Goal: Task Accomplishment & Management: Complete application form

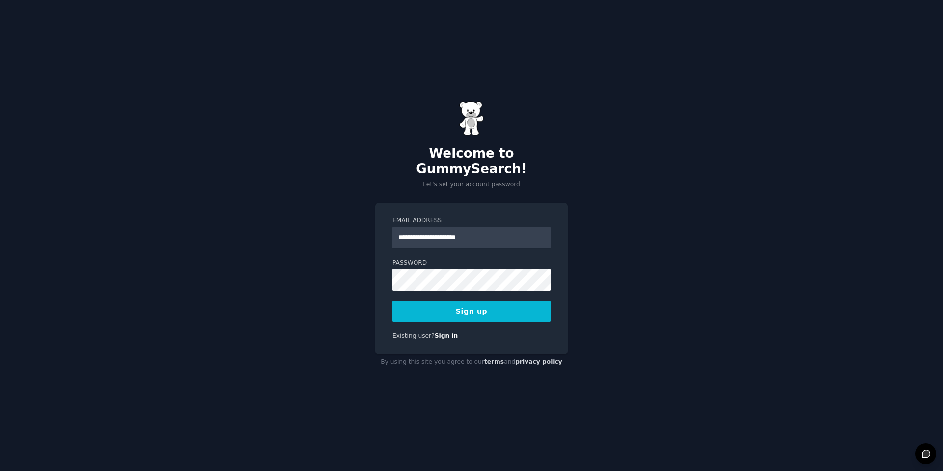
type input "**********"
click at [392, 301] on button "Sign up" at bounding box center [471, 311] width 158 height 21
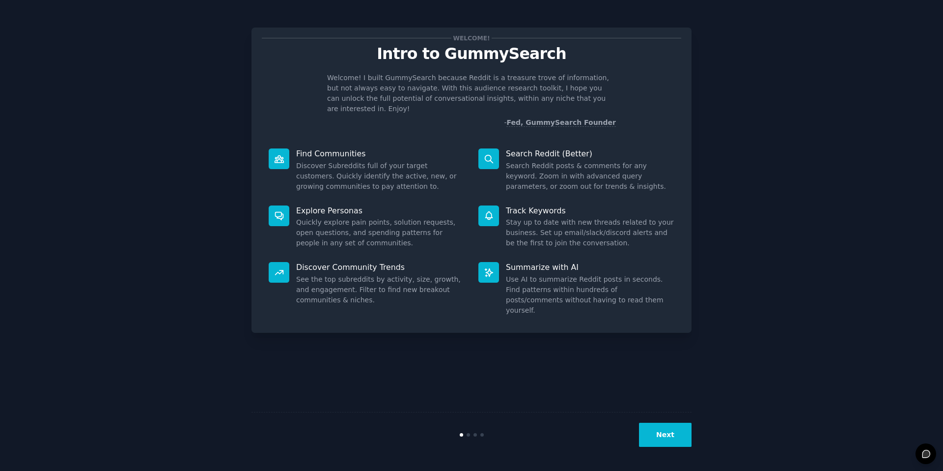
click at [679, 441] on button "Next" at bounding box center [665, 434] width 53 height 24
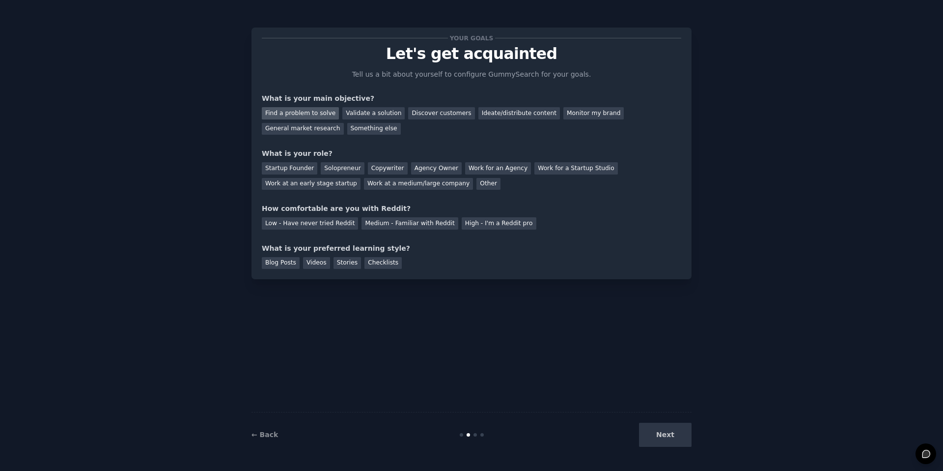
click at [311, 114] on div "Find a problem to solve" at bounding box center [300, 113] width 77 height 12
click at [353, 112] on div "Validate a solution" at bounding box center [373, 113] width 62 height 12
click at [289, 111] on div "Find a problem to solve" at bounding box center [300, 113] width 77 height 12
click at [346, 165] on div "Solopreneur" at bounding box center [342, 168] width 43 height 12
click at [428, 222] on div "Medium - Familiar with Reddit" at bounding box center [409, 223] width 96 height 12
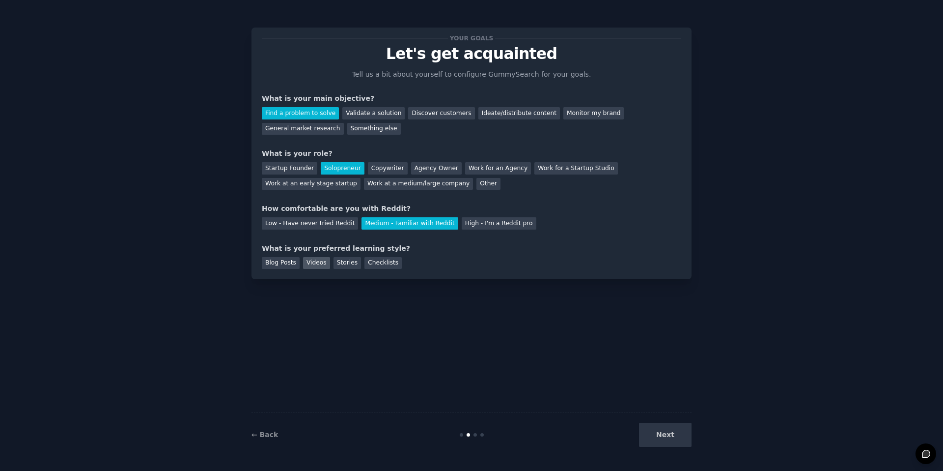
click at [321, 260] on div "Videos" at bounding box center [316, 263] width 27 height 12
click at [333, 260] on div "Stories" at bounding box center [347, 263] width 28 height 12
click at [319, 262] on div "Videos" at bounding box center [316, 263] width 27 height 12
click at [667, 440] on button "Next" at bounding box center [665, 434] width 53 height 24
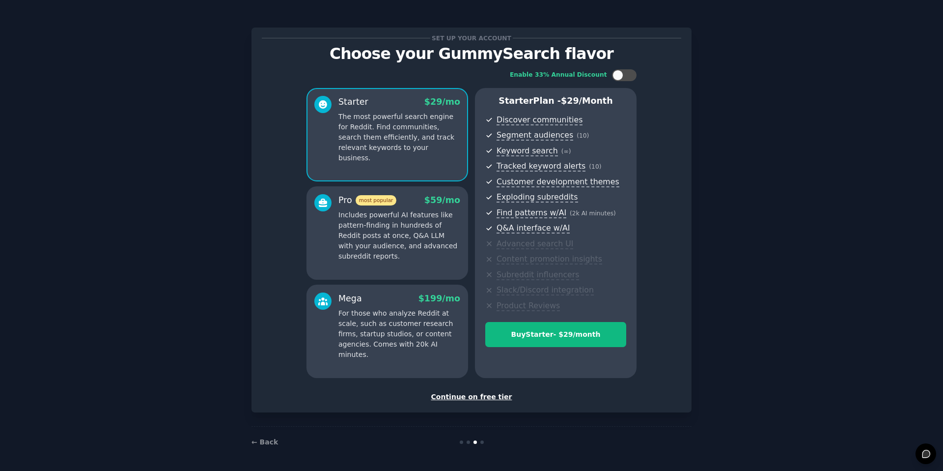
click at [783, 270] on div "Set up your account Choose your GummySearch flavor Enable 33% Annual Discount S…" at bounding box center [471, 235] width 915 height 443
click at [470, 395] on div "Continue on free tier" at bounding box center [471, 396] width 419 height 10
